Goal: Task Accomplishment & Management: Use online tool/utility

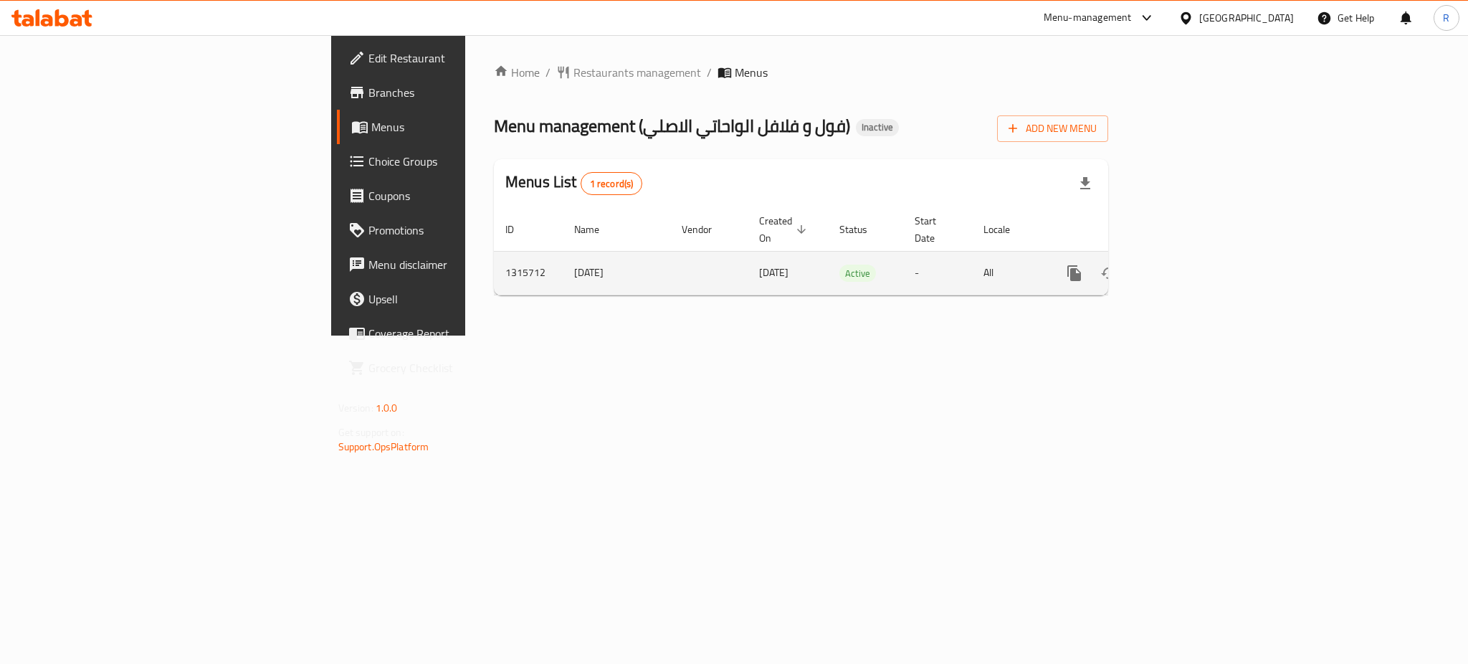
click at [1187, 265] on icon "enhanced table" at bounding box center [1177, 273] width 17 height 17
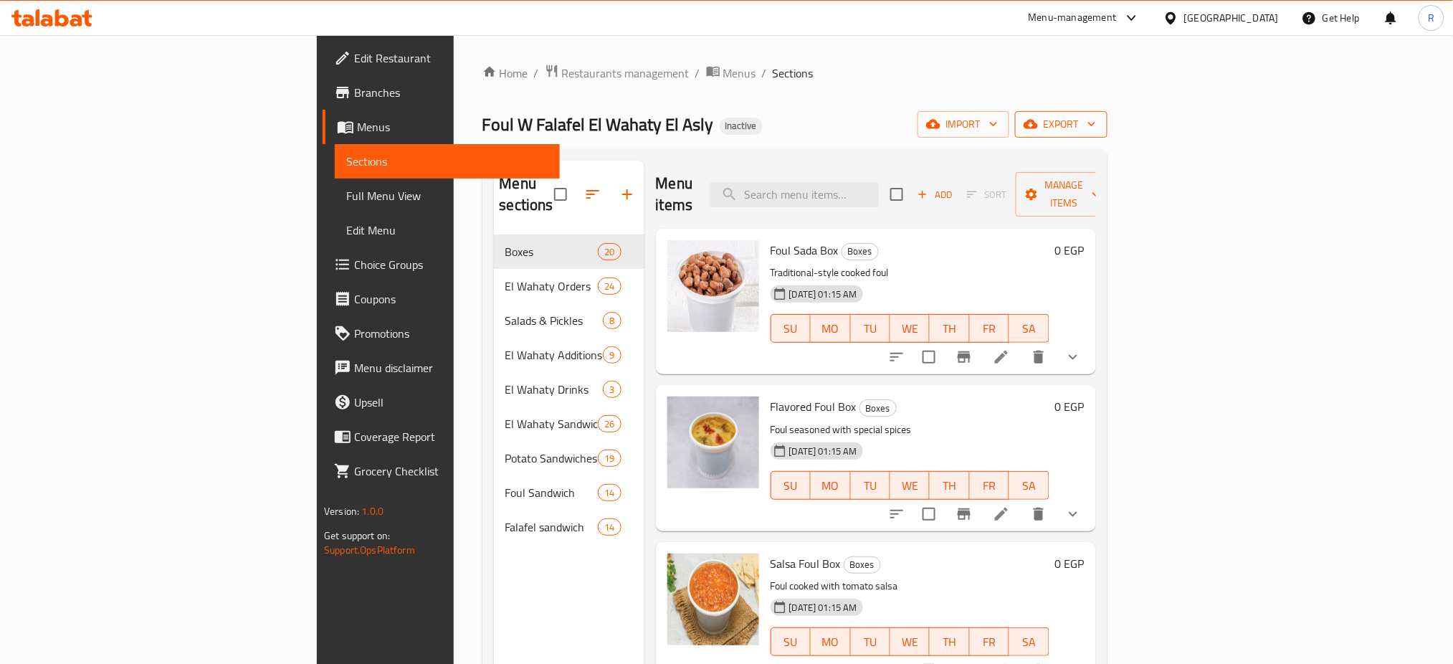
click at [1096, 118] on span "export" at bounding box center [1062, 124] width 70 height 18
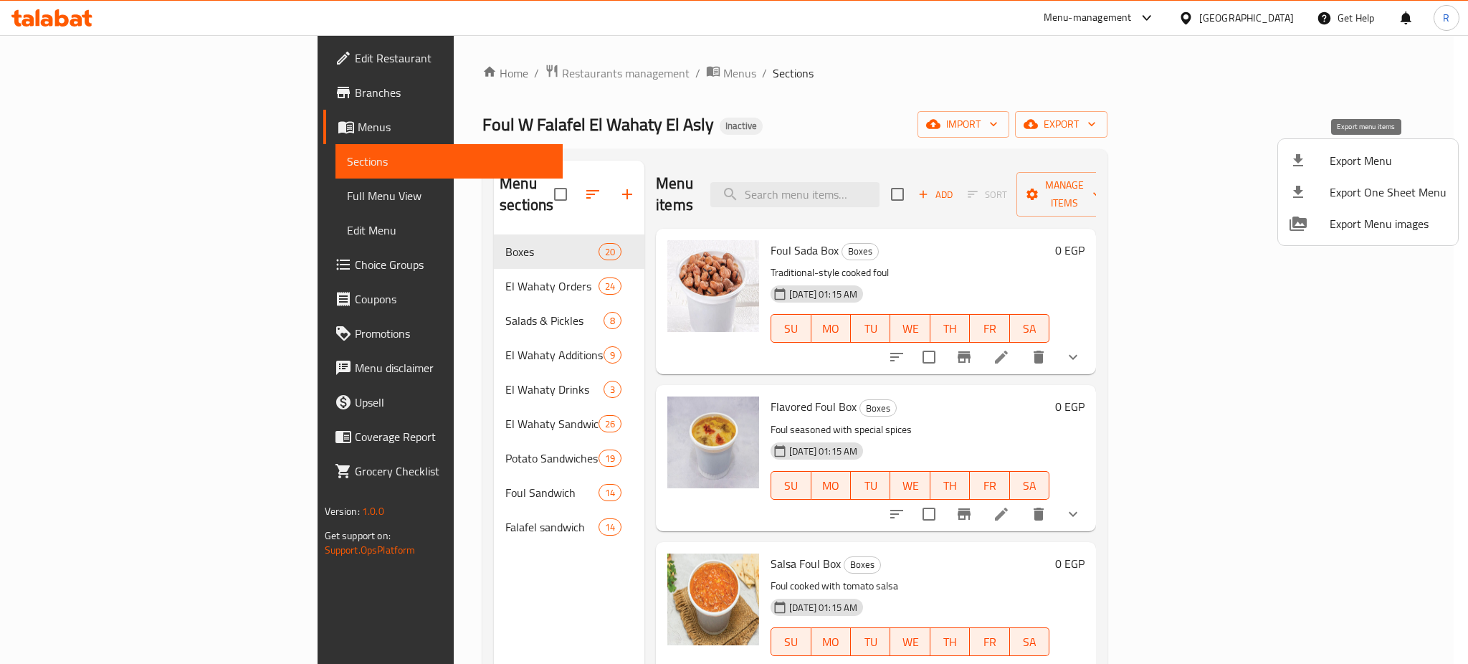
click at [1370, 153] on span "Export Menu" at bounding box center [1388, 160] width 117 height 17
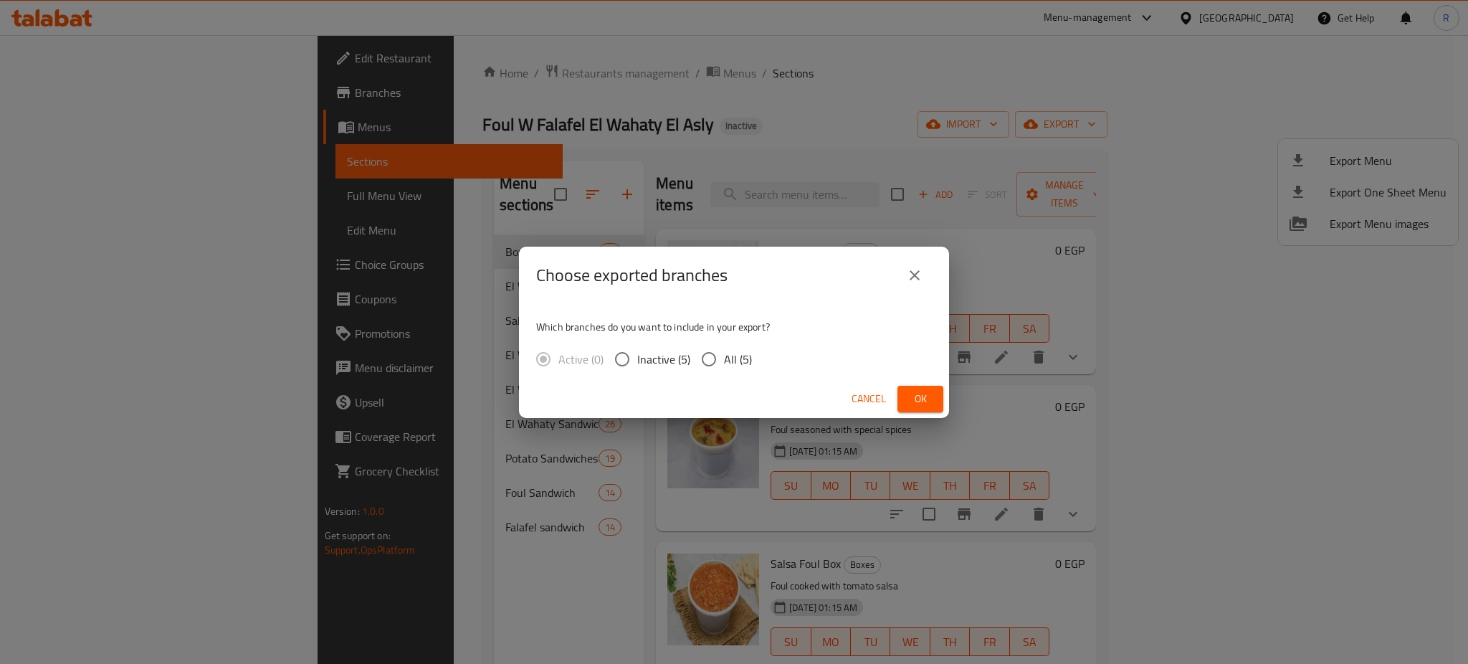
click at [708, 357] on input "All (5)" at bounding box center [709, 359] width 30 height 30
radio input "true"
click at [918, 407] on span "Ok" at bounding box center [920, 399] width 23 height 18
